Goal: Transaction & Acquisition: Book appointment/travel/reservation

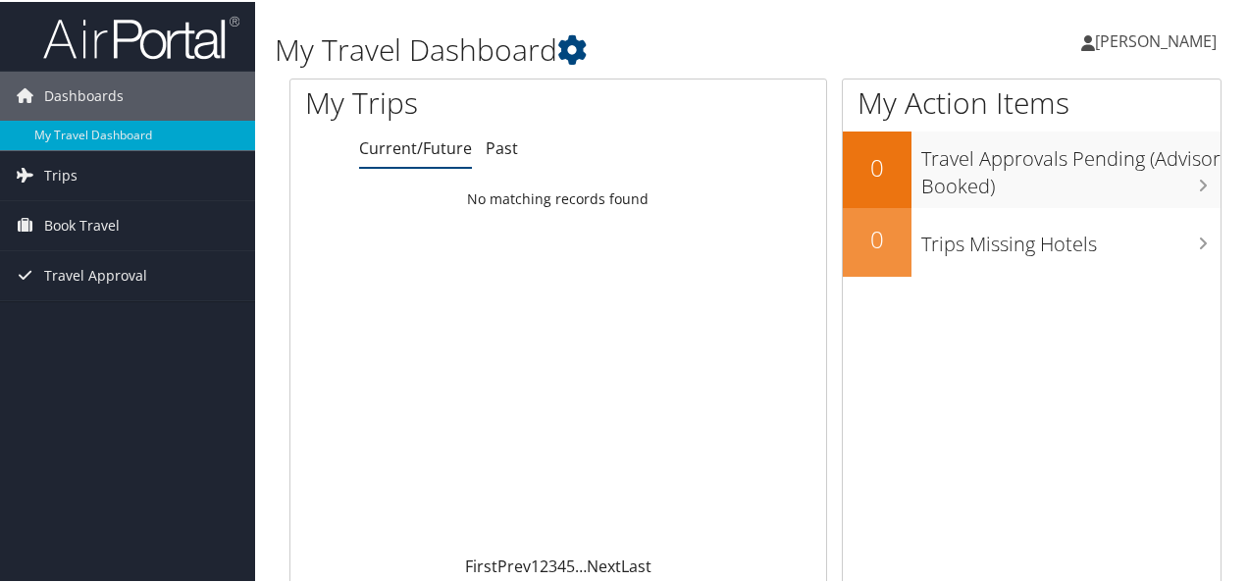
click at [741, 42] on h1 "My Travel Dashboard" at bounding box center [595, 47] width 640 height 41
click at [78, 207] on span "Book Travel" at bounding box center [82, 223] width 76 height 49
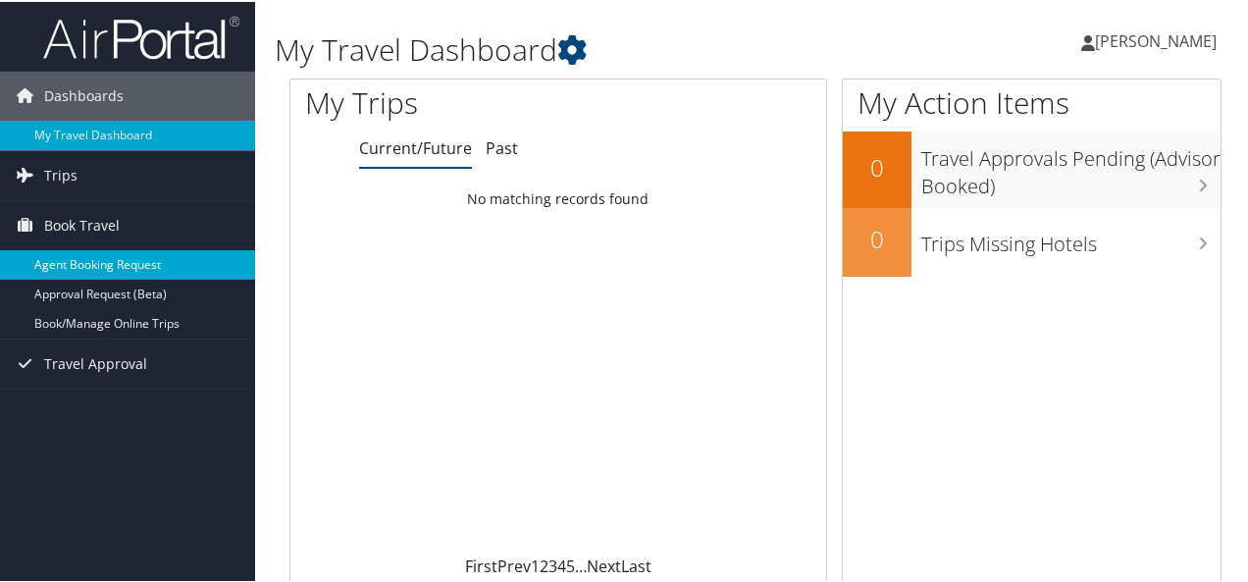
click at [134, 256] on link "Agent Booking Request" at bounding box center [127, 262] width 255 height 29
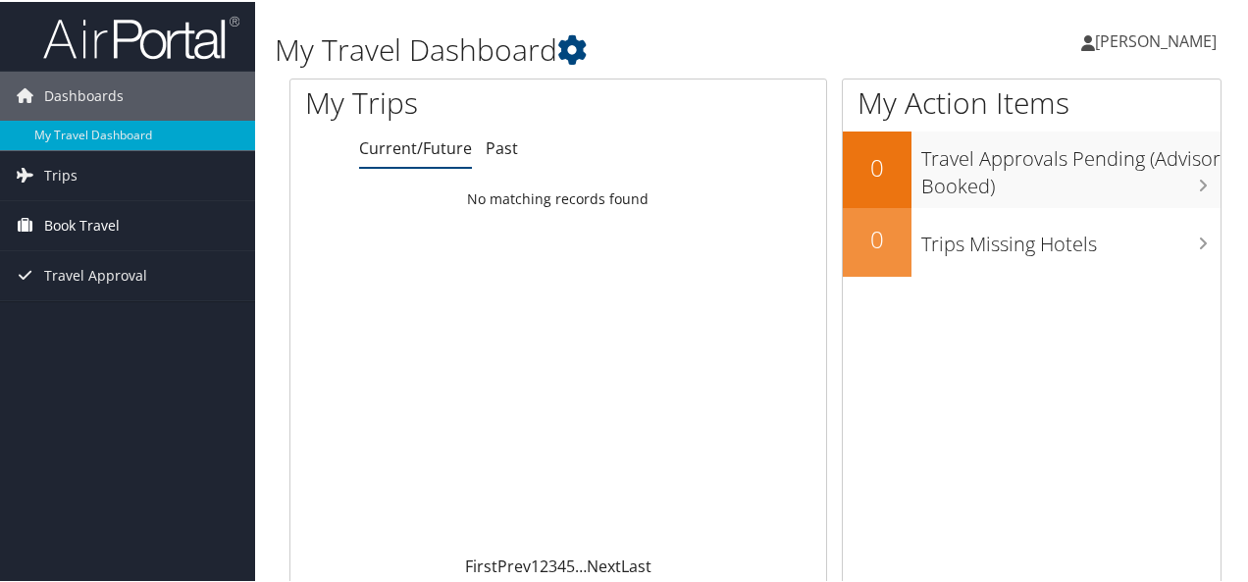
click at [90, 225] on span "Book Travel" at bounding box center [82, 223] width 76 height 49
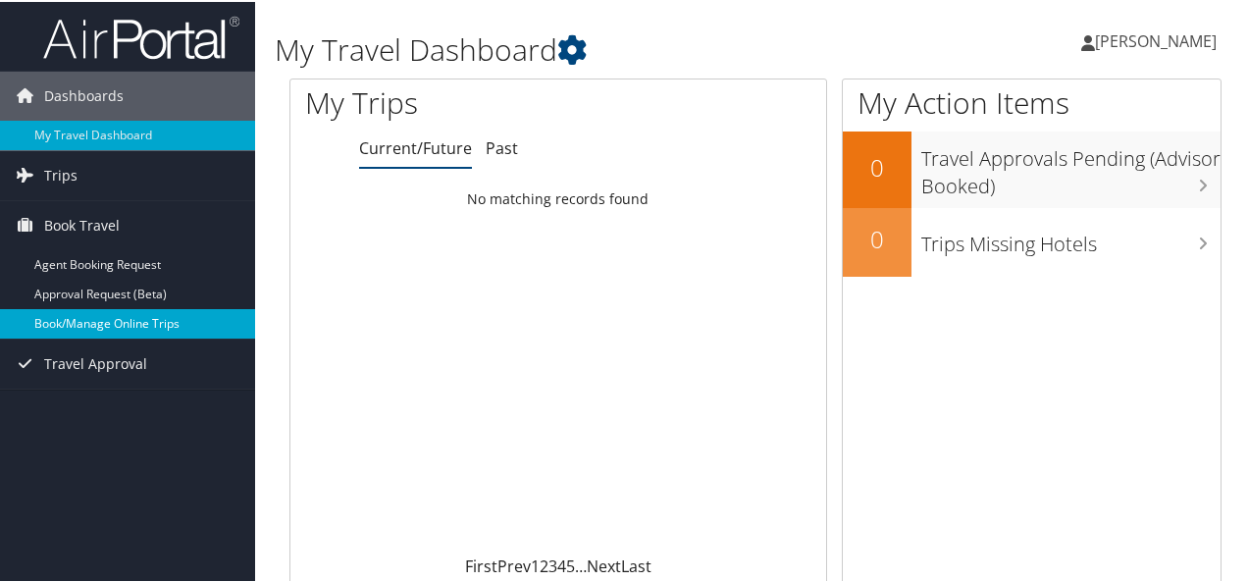
click at [154, 319] on link "Book/Manage Online Trips" at bounding box center [127, 321] width 255 height 29
click at [84, 317] on link "Book/Manage Online Trips" at bounding box center [127, 321] width 255 height 29
click at [80, 324] on link "Book/Manage Online Trips" at bounding box center [127, 321] width 255 height 29
